Goal: Information Seeking & Learning: Understand process/instructions

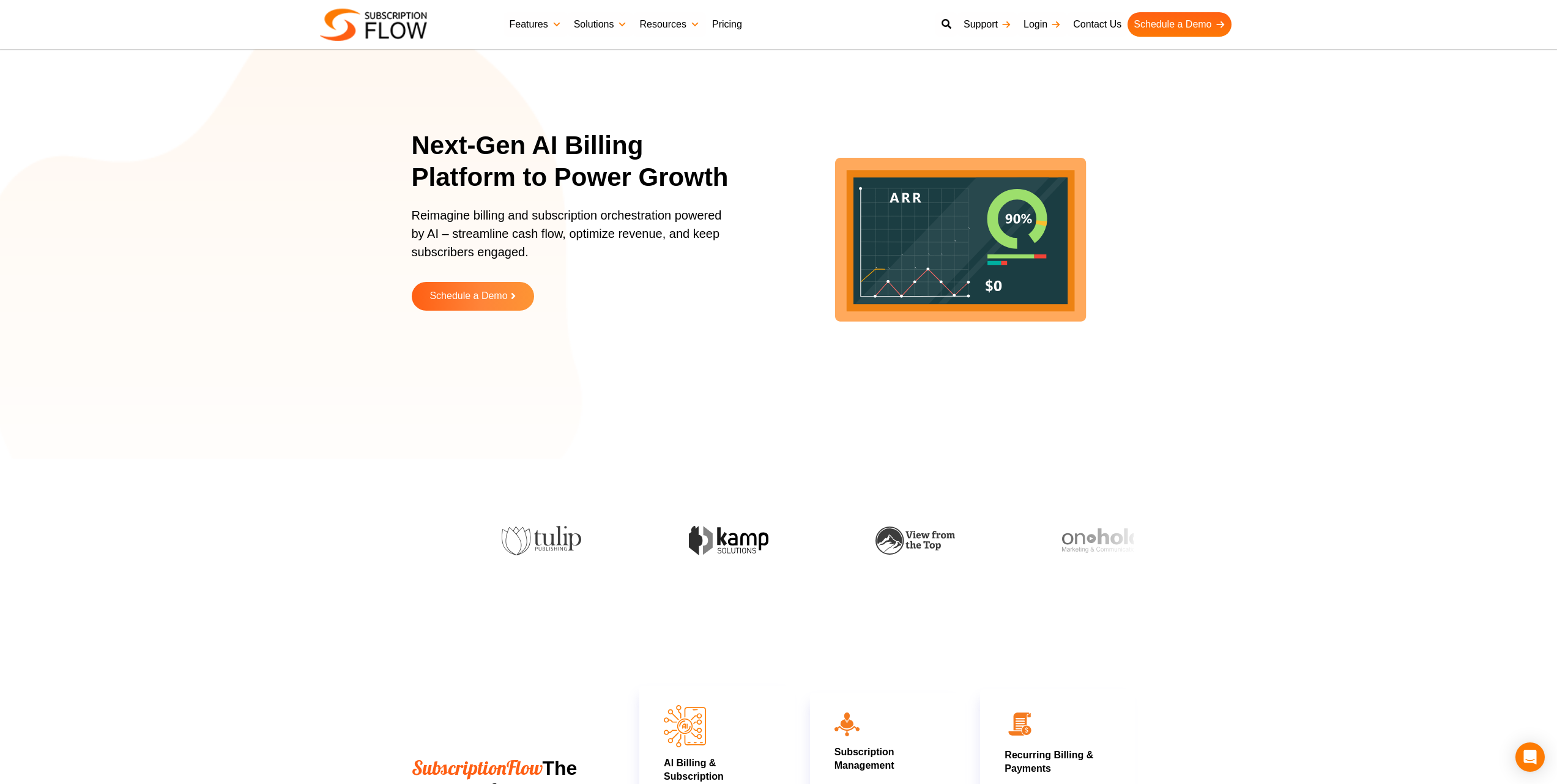
click at [745, 31] on link "Pricing" at bounding box center [727, 24] width 42 height 25
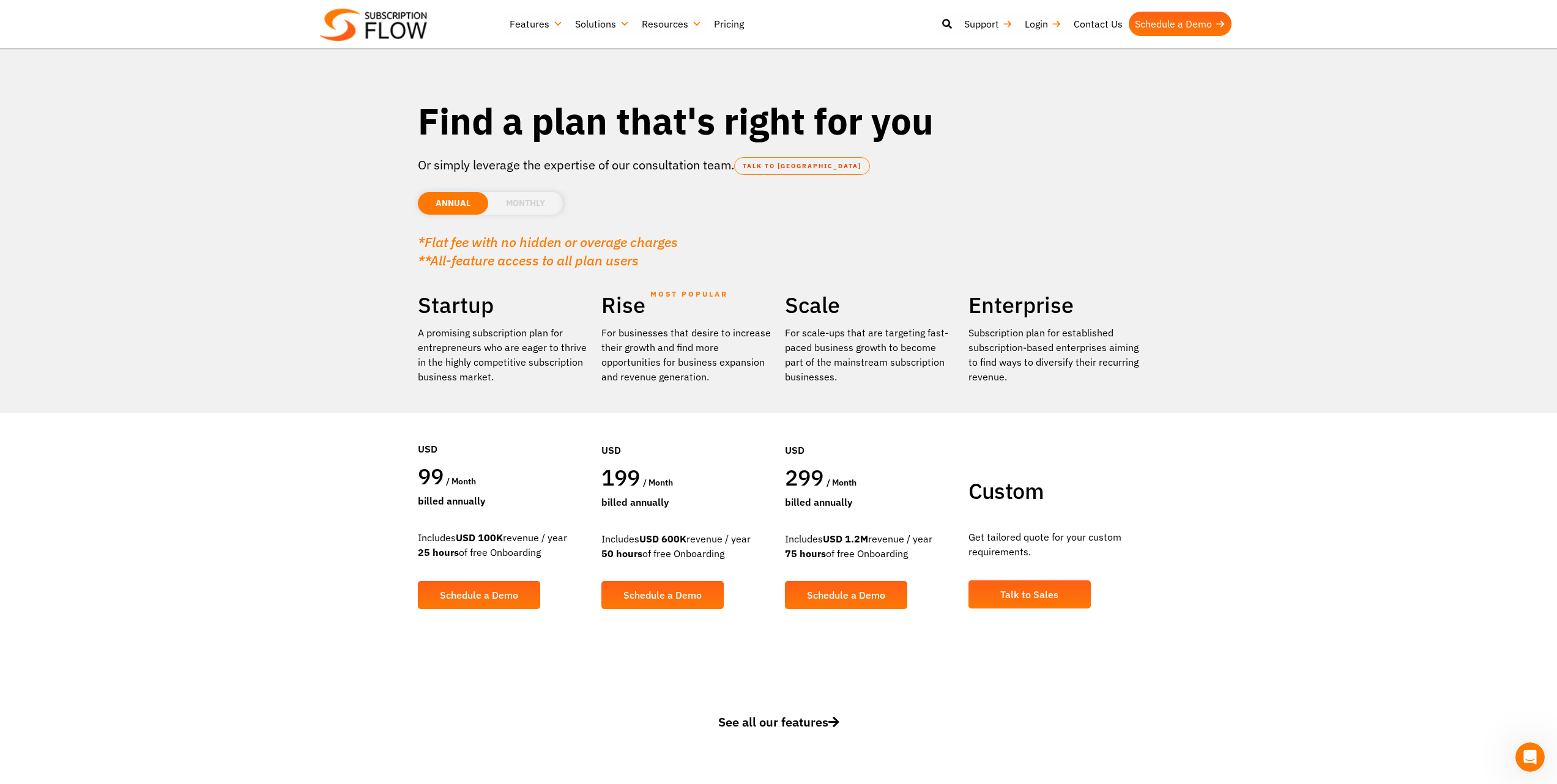
drag, startPoint x: 0, startPoint y: 0, endPoint x: 321, endPoint y: 226, distance: 392.6
click at [321, 226] on section "Find a plan that's right for you Or simply leverage the expertise of our consul…" at bounding box center [778, 338] width 1557 height 676
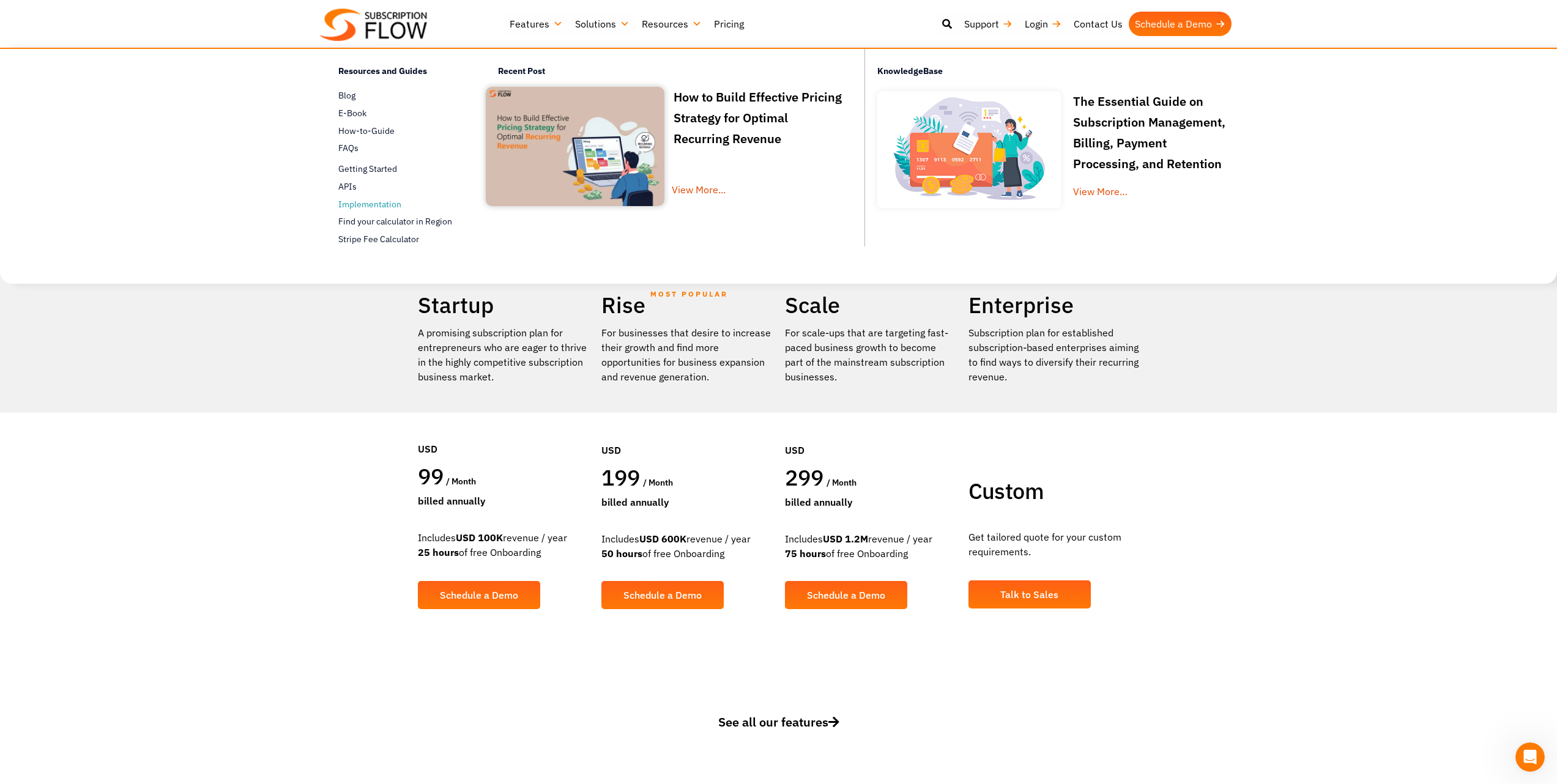
click at [385, 202] on span "Implementation" at bounding box center [370, 204] width 63 height 13
